Goal: Check status: Check status

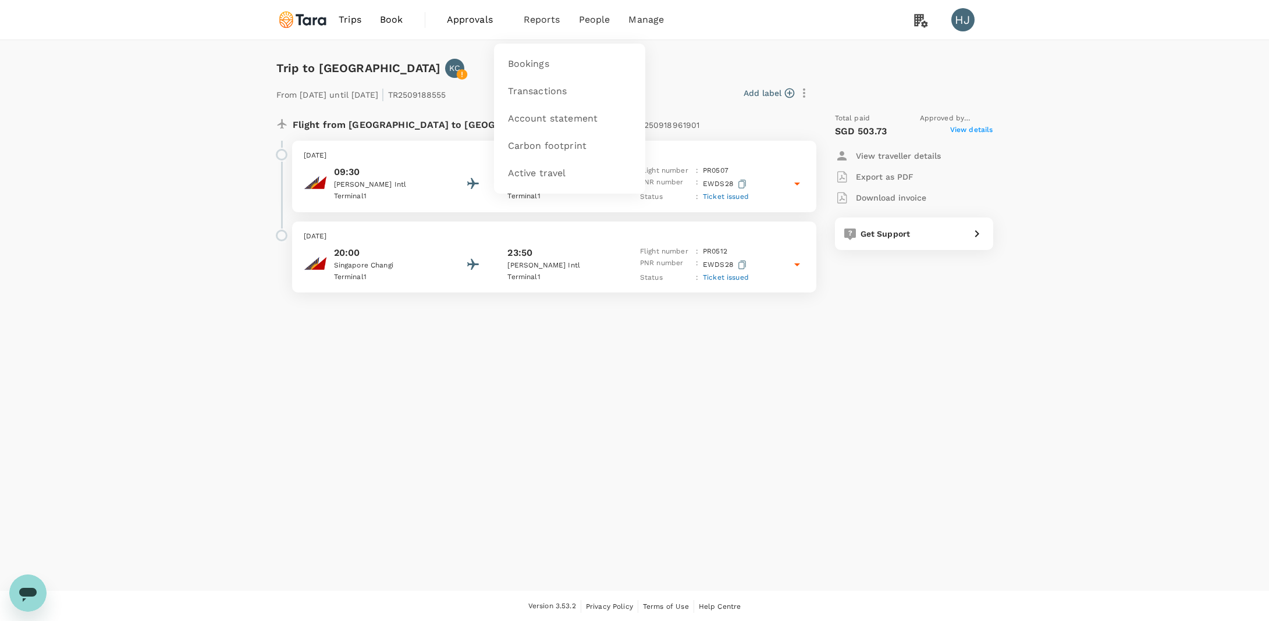
click at [537, 21] on span "Reports" at bounding box center [541, 20] width 37 height 14
click at [466, 24] on span "Approvals" at bounding box center [476, 20] width 58 height 14
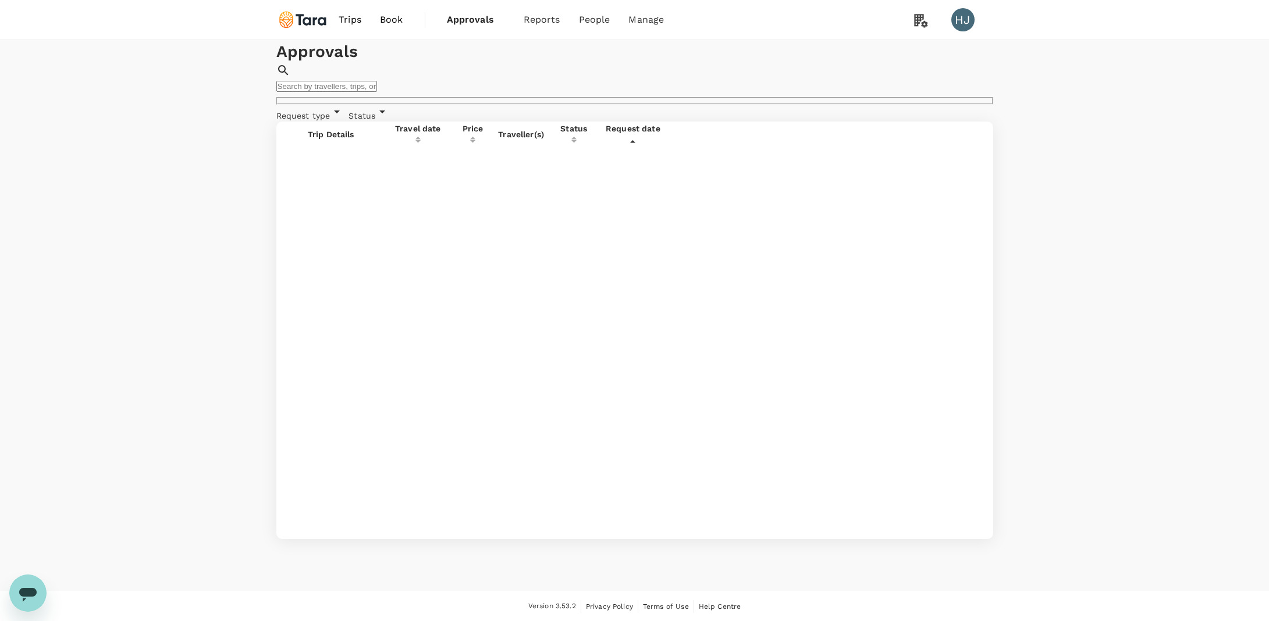
click at [330, 120] on span "Request type" at bounding box center [303, 115] width 54 height 9
click at [322, 158] on span "Flight" at bounding box center [318, 159] width 23 height 9
click at [293, 158] on input "Flight" at bounding box center [290, 159] width 8 height 8
checkbox input "true"
click at [565, 105] on div "Approvals ​ ​" at bounding box center [634, 72] width 717 height 65
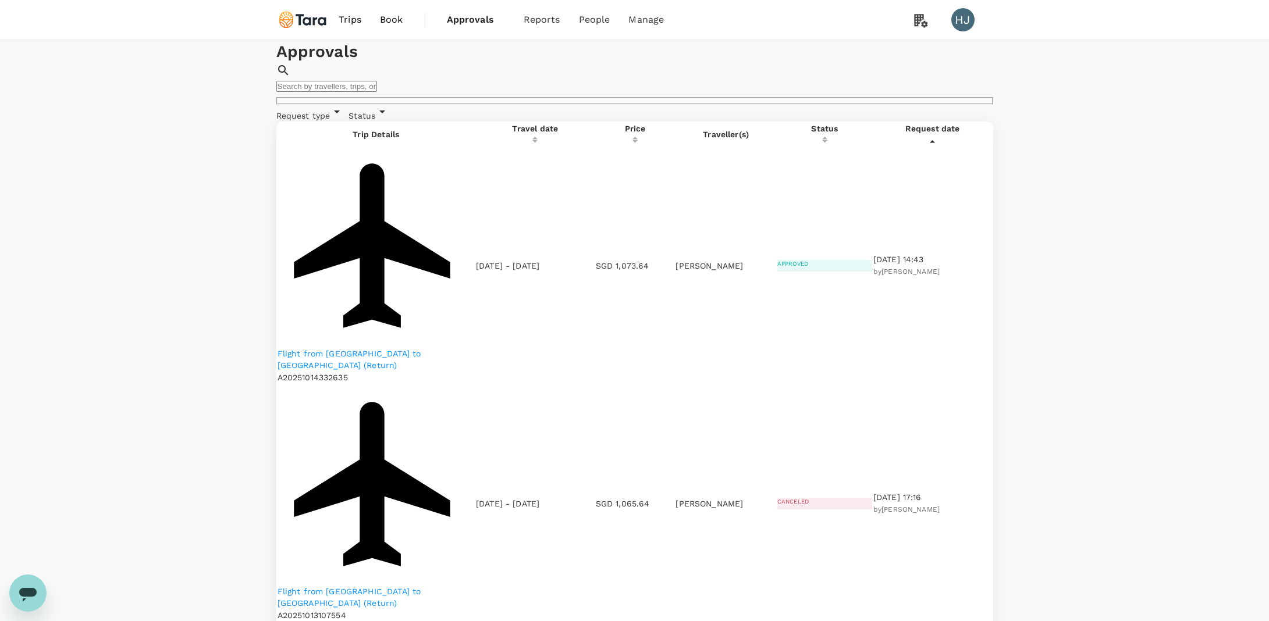
click at [377, 81] on input "text" at bounding box center [326, 86] width 101 height 11
paste input "[PERSON_NAME]?"
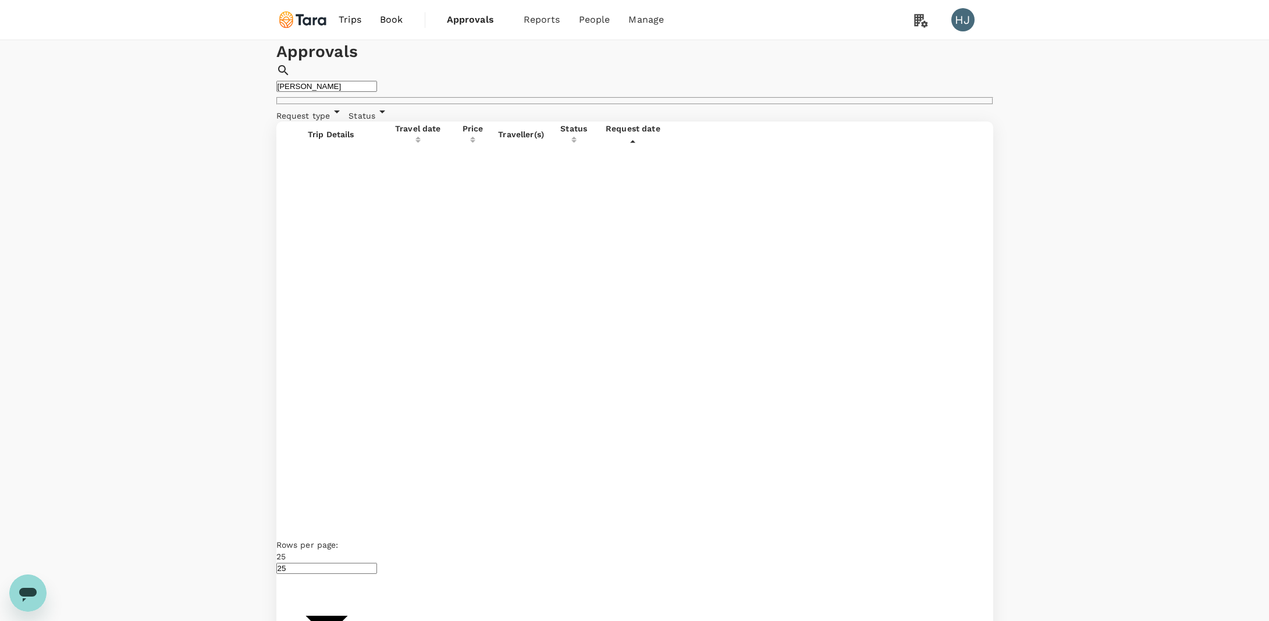
drag, startPoint x: 744, startPoint y: 81, endPoint x: 875, endPoint y: 79, distance: 131.5
click at [377, 81] on input "[PERSON_NAME]" at bounding box center [326, 86] width 101 height 11
type input "Chi"
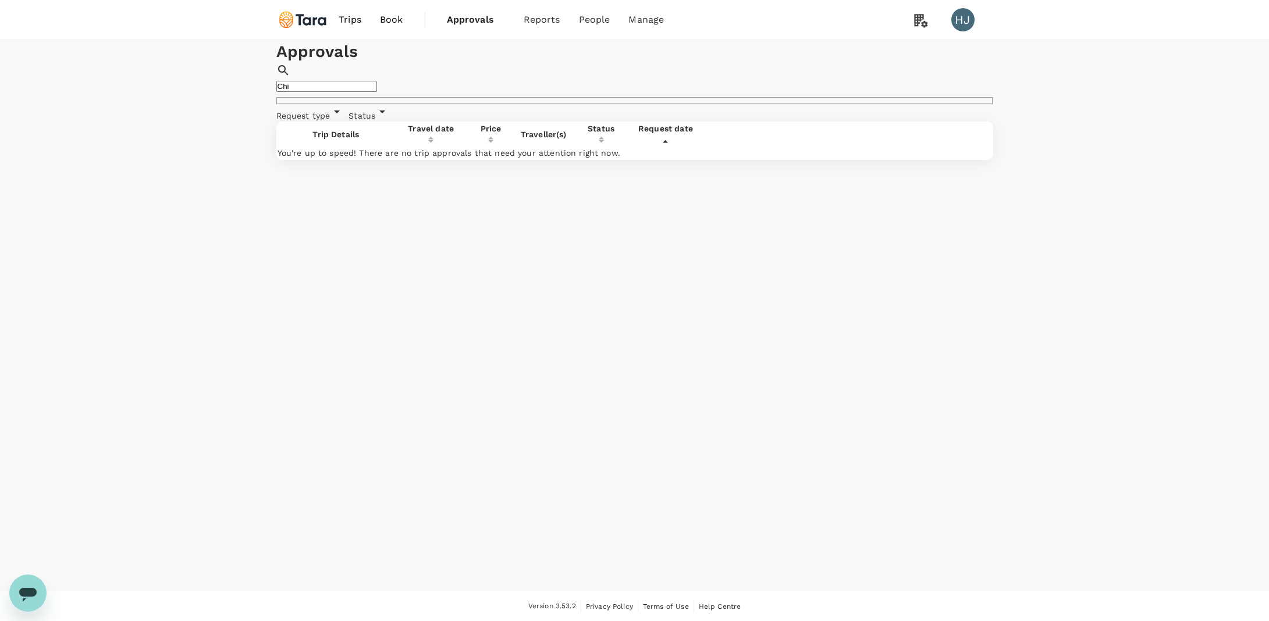
click at [332, 122] on div "Request type" at bounding box center [310, 113] width 68 height 17
click at [389, 122] on div "Status" at bounding box center [368, 113] width 41 height 17
click at [394, 164] on span "Pending" at bounding box center [406, 159] width 33 height 9
click at [376, 162] on input "Pending" at bounding box center [373, 159] width 8 height 8
checkbox input "true"
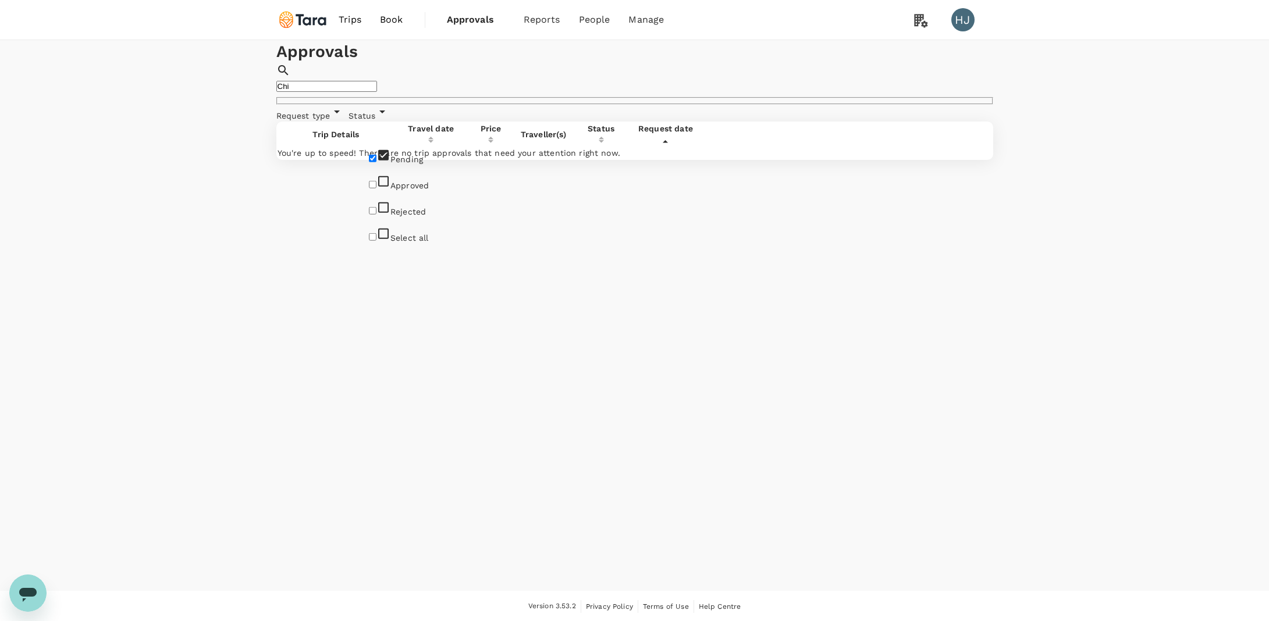
click at [376, 188] on input "Approved" at bounding box center [373, 185] width 8 height 8
checkbox input "true"
click at [377, 90] on input "Chi" at bounding box center [326, 86] width 101 height 11
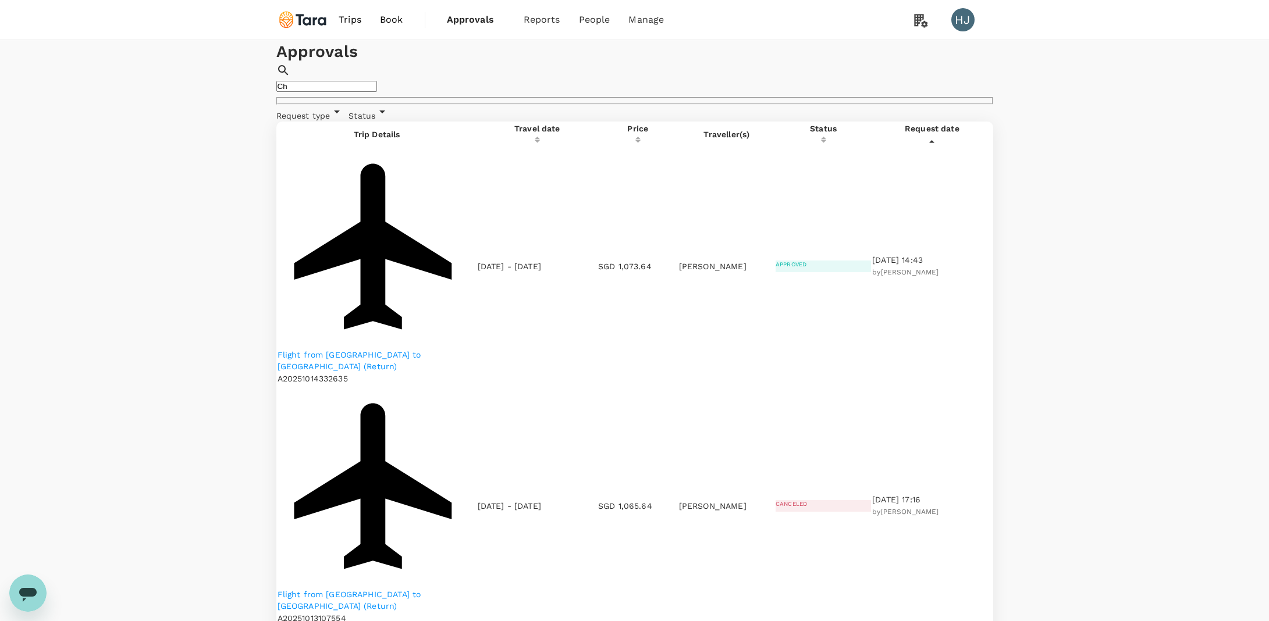
type input "C"
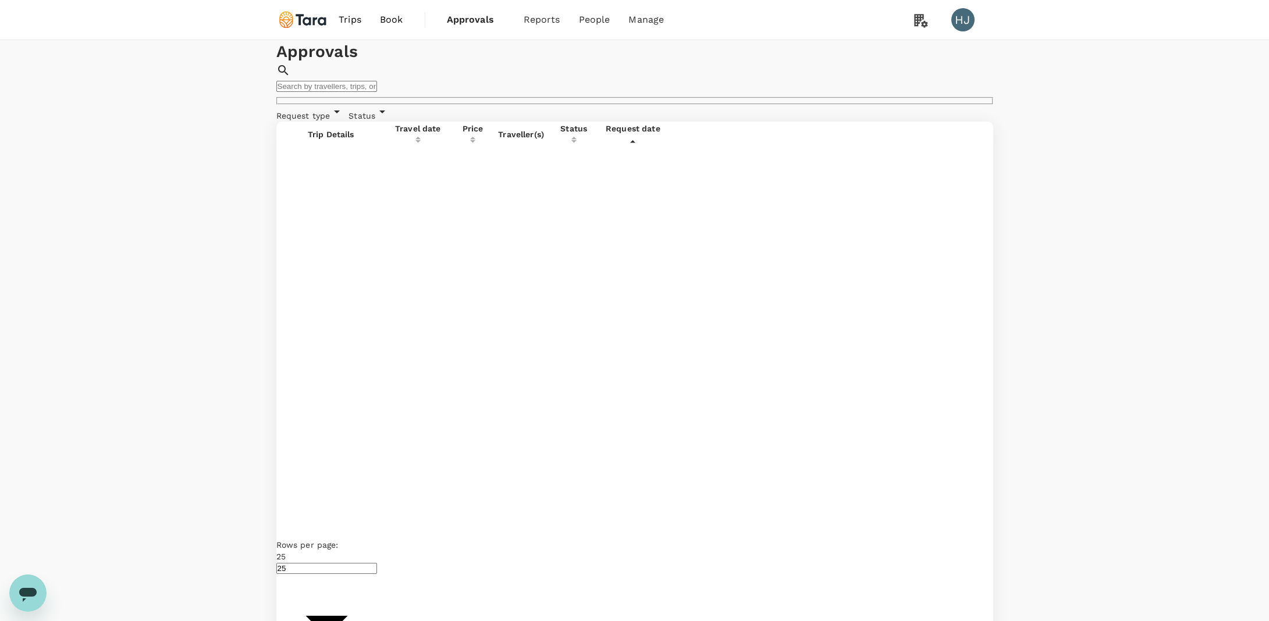
click at [612, 105] on div "Approvals ​ ​" at bounding box center [634, 72] width 717 height 65
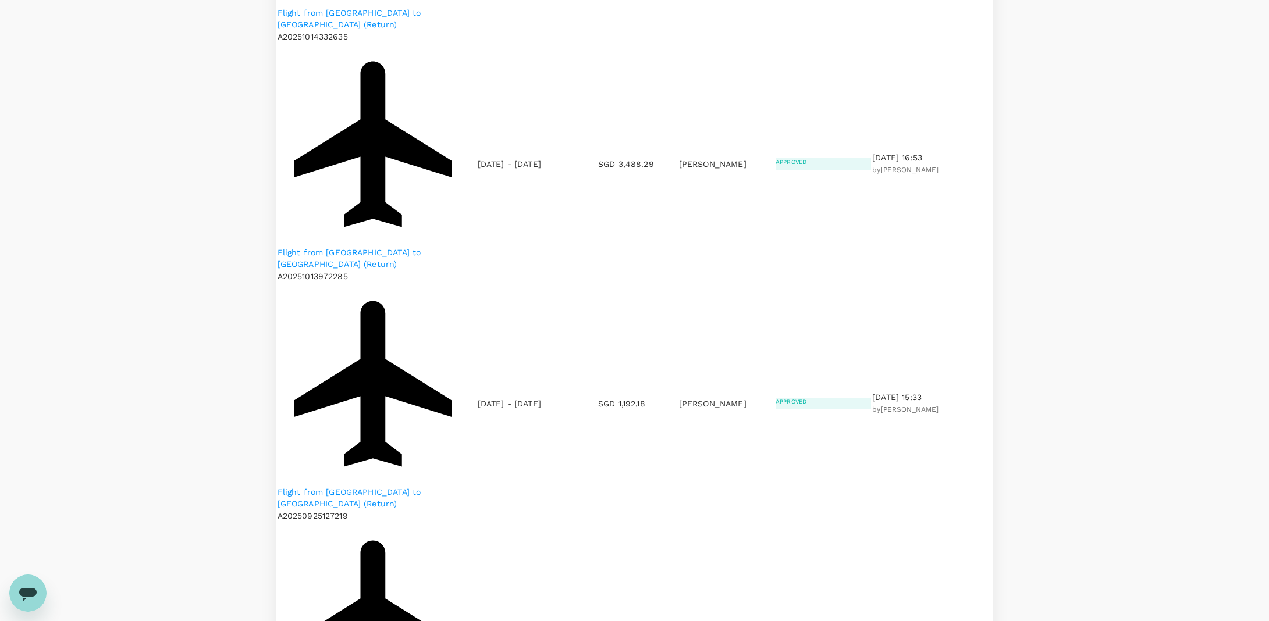
scroll to position [862, 0]
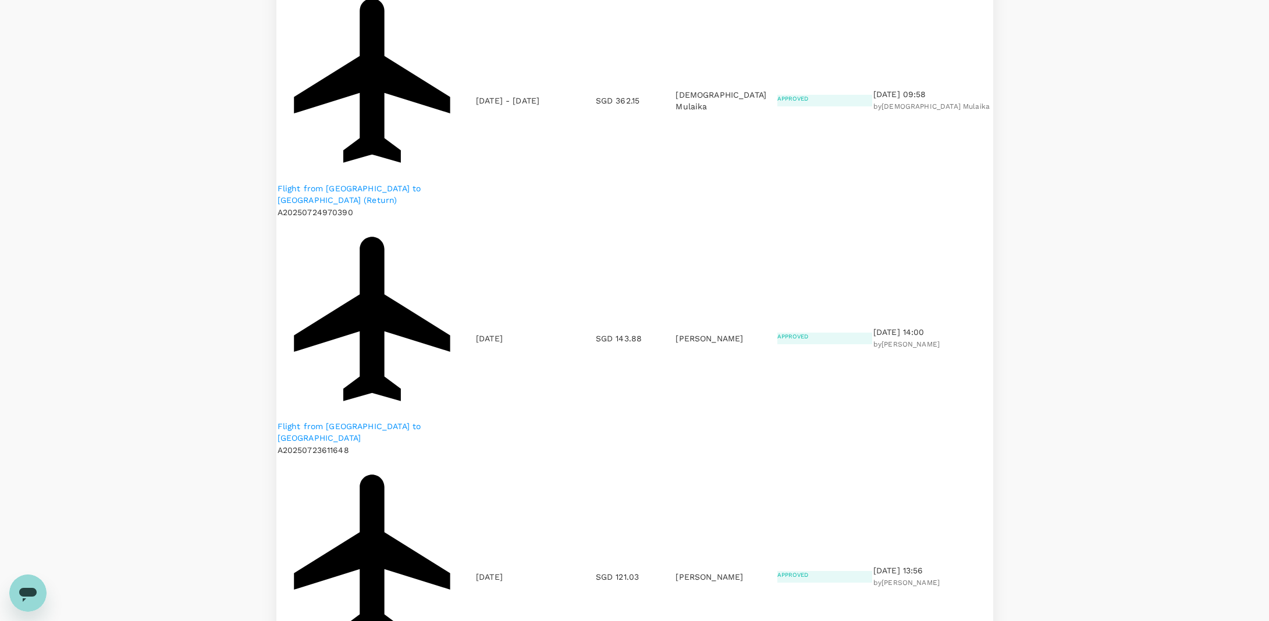
scroll to position [932, 0]
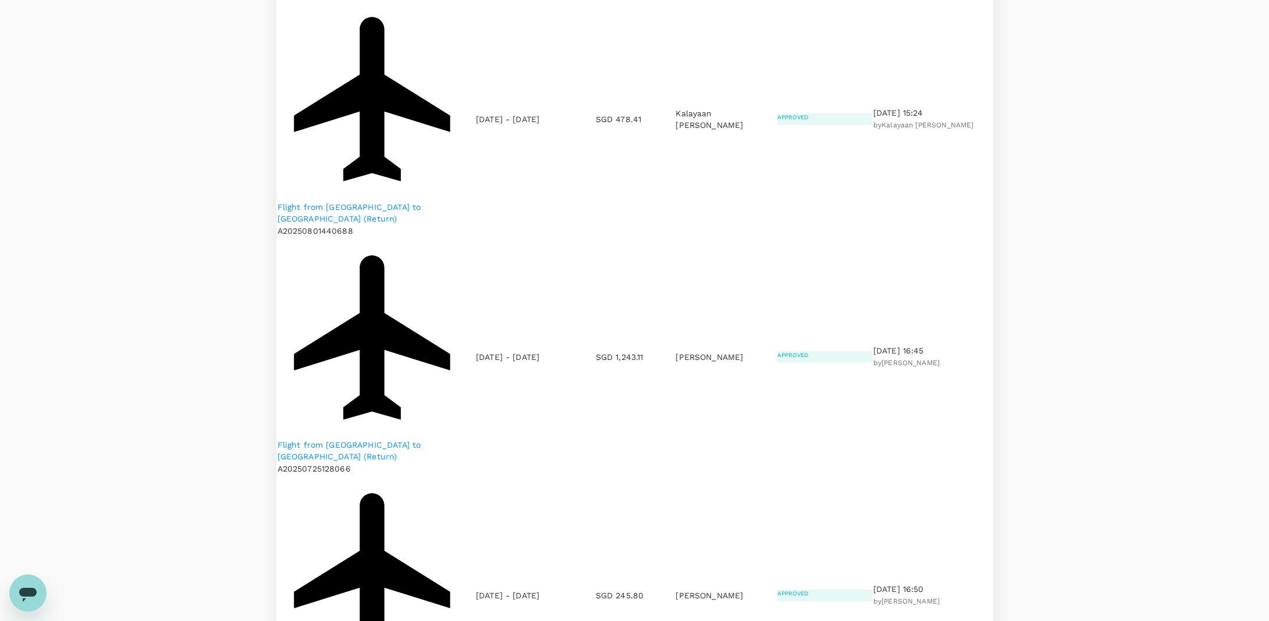
scroll to position [0, 0]
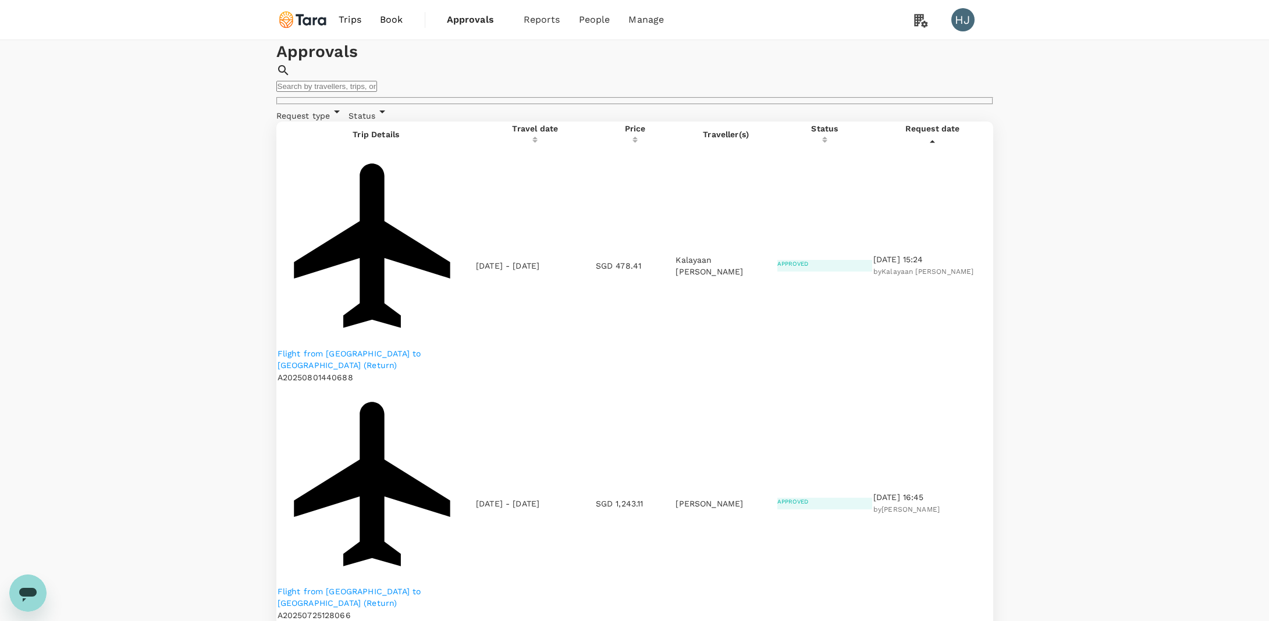
click at [377, 84] on input "text" at bounding box center [326, 86] width 101 height 11
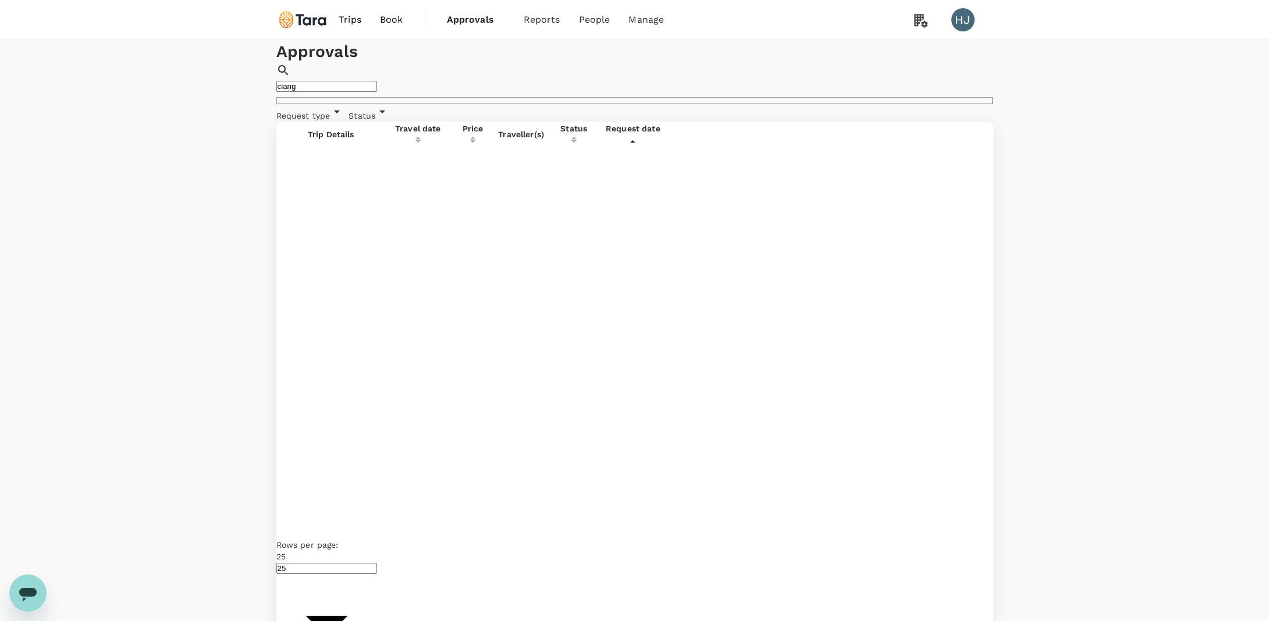
drag, startPoint x: 836, startPoint y: 81, endPoint x: 313, endPoint y: 5, distance: 528.9
click at [313, 5] on div "Trips Book Approvals 0 Reports People Manage HJ Approvals ​ ciang ​ Request typ…" at bounding box center [634, 378] width 1269 height 757
type input "c"
type input "xiang"
